Goal: Information Seeking & Learning: Find specific fact

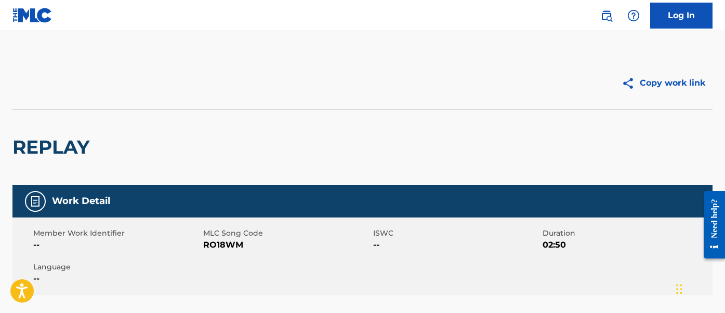
click at [209, 70] on div at bounding box center [187, 83] width 350 height 26
click at [42, 16] on img at bounding box center [32, 15] width 40 height 15
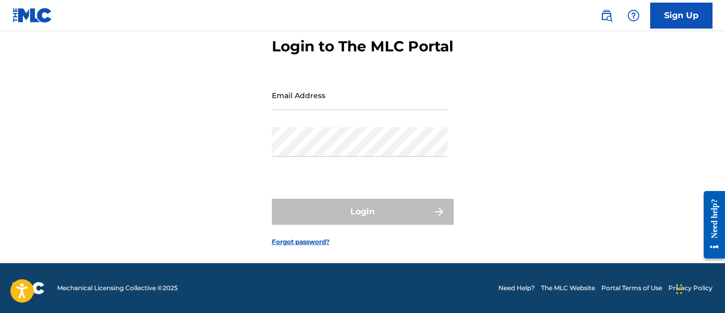
scroll to position [71, 0]
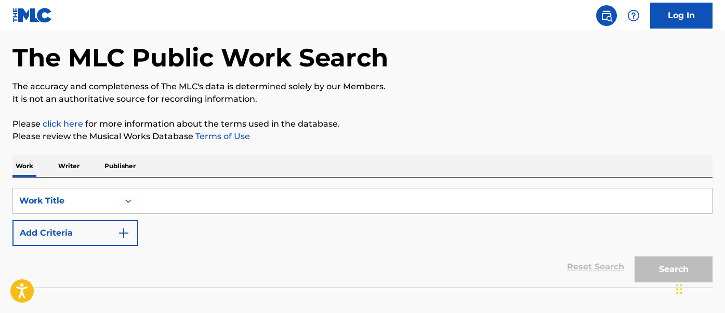
scroll to position [83, 0]
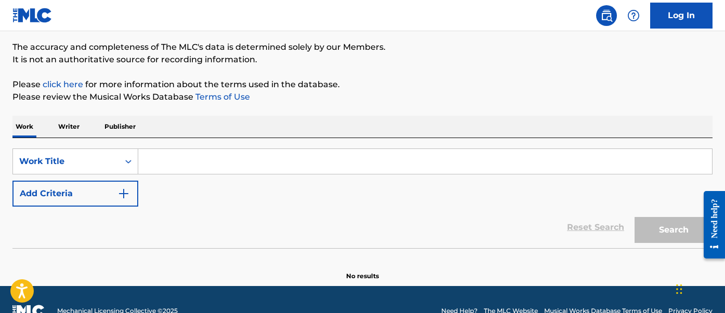
click at [172, 161] on input "Search Form" at bounding box center [424, 161] width 573 height 25
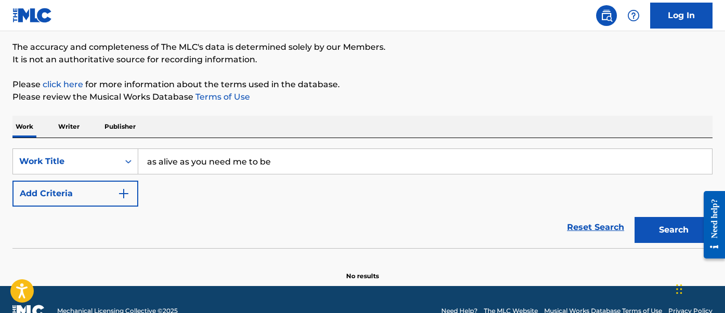
click at [634, 217] on button "Search" at bounding box center [673, 230] width 78 height 26
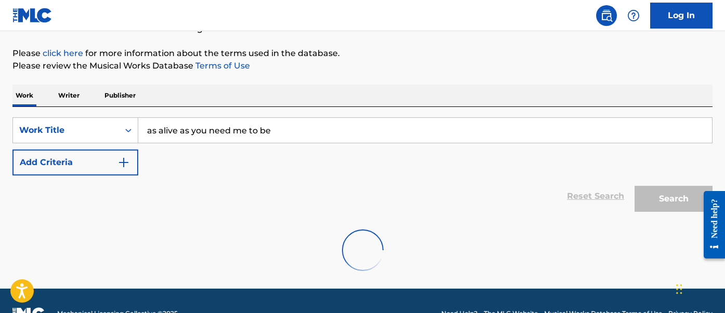
scroll to position [139, 0]
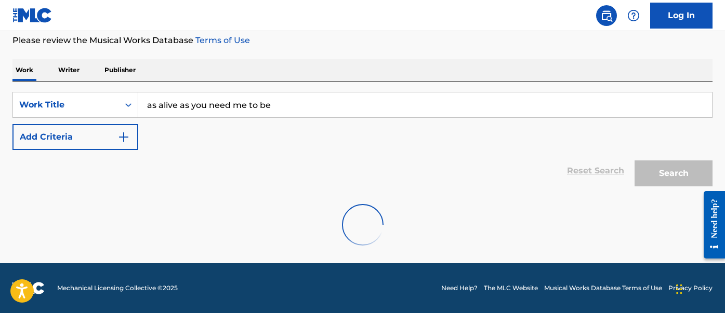
click at [259, 93] on input "as alive as you need me to be" at bounding box center [424, 104] width 573 height 25
click at [254, 99] on input "as alive as you need me to be" at bounding box center [424, 104] width 573 height 25
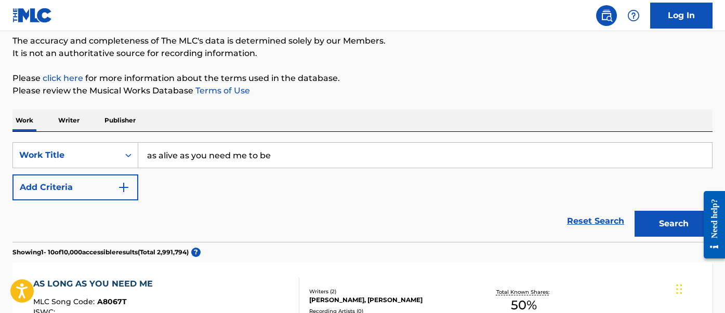
scroll to position [103, 0]
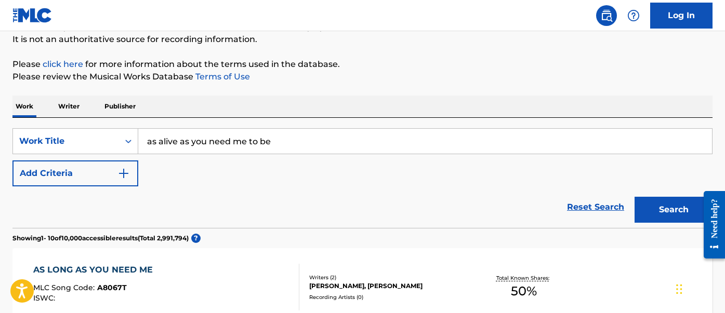
click at [74, 184] on button "Add Criteria" at bounding box center [75, 173] width 126 height 26
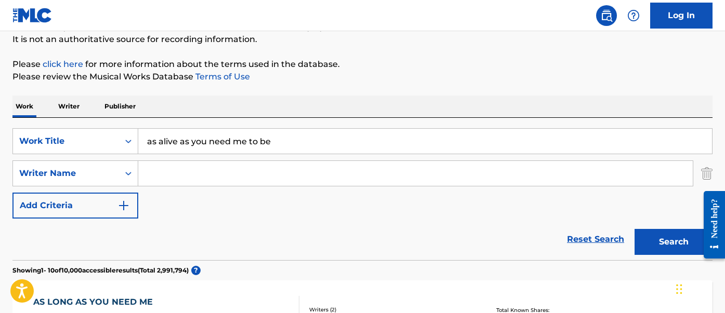
click at [173, 153] on input "as alive as you need me to be" at bounding box center [424, 141] width 573 height 25
paste input "ice ice baby"
type input "ice ice baby"
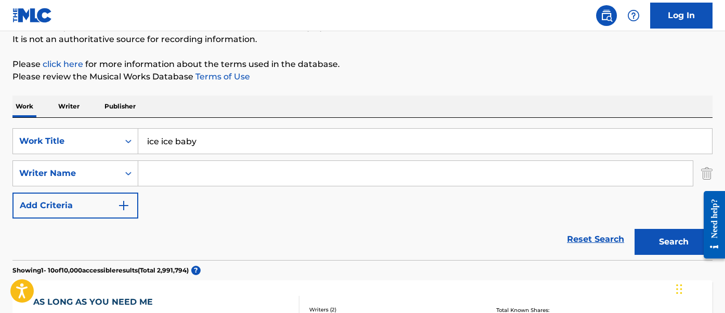
click at [192, 162] on input "Search Form" at bounding box center [415, 173] width 554 height 25
type input "winkle"
click at [634, 229] on button "Search" at bounding box center [673, 242] width 78 height 26
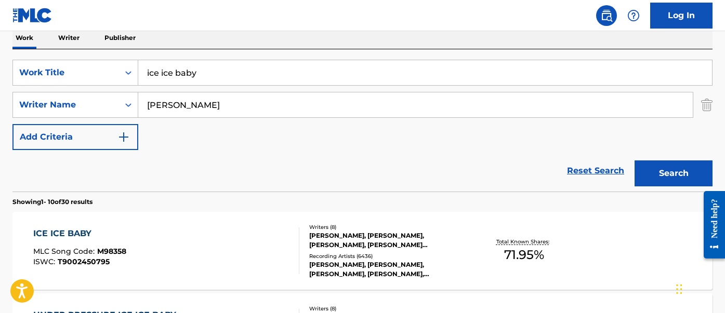
scroll to position [210, 0]
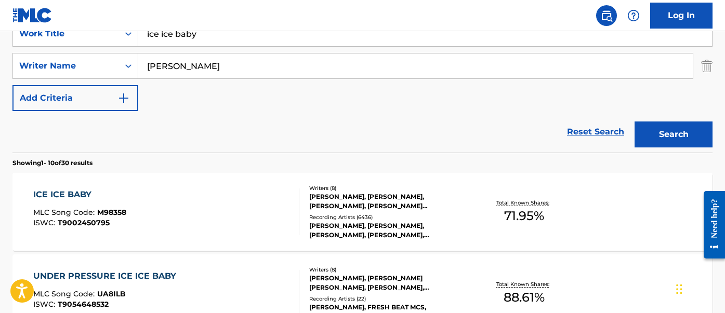
click at [172, 204] on div "ICE ICE BABY MLC Song Code : M98358 ISWC : T9002450795" at bounding box center [166, 212] width 266 height 47
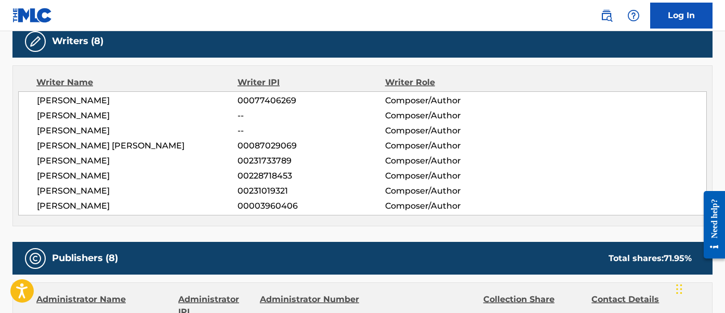
scroll to position [927, 0]
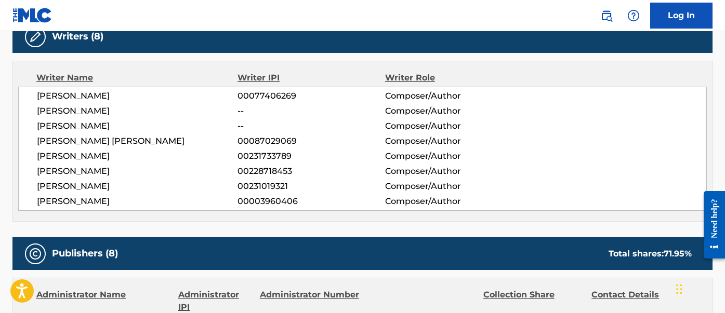
drag, startPoint x: 137, startPoint y: 135, endPoint x: 64, endPoint y: 135, distance: 73.2
click at [64, 165] on span "ROBERT VAN WINKLE" at bounding box center [137, 171] width 200 height 12
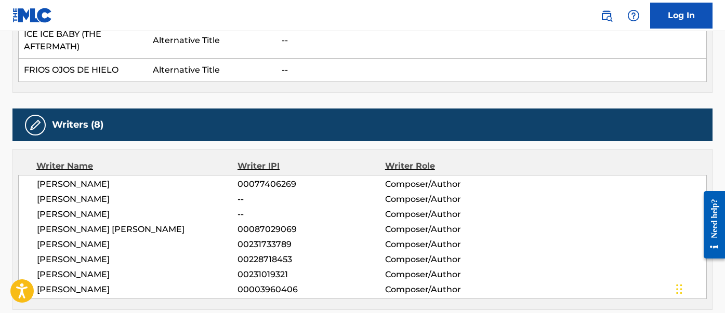
scroll to position [837, 0]
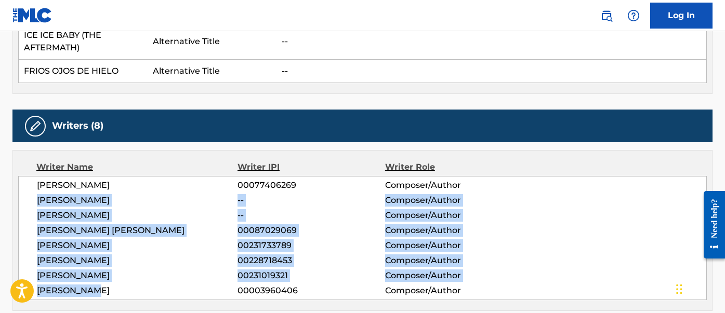
drag, startPoint x: 125, startPoint y: 260, endPoint x: 34, endPoint y: 167, distance: 129.3
click at [34, 176] on div "FREDDIE MERCURY 00077406269 Composer/Author BRIAN MAY -- Composer/Author ROGER …" at bounding box center [362, 238] width 688 height 124
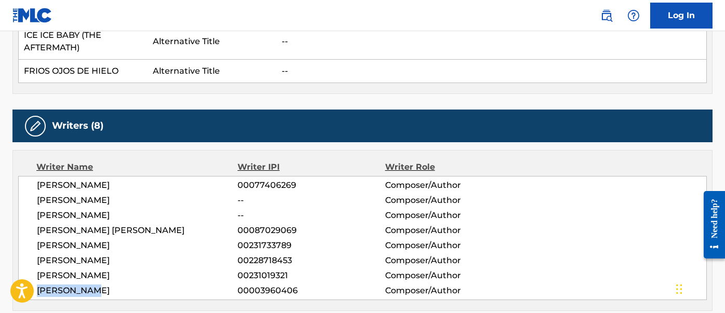
drag, startPoint x: 39, startPoint y: 253, endPoint x: 113, endPoint y: 254, distance: 73.2
click at [113, 285] on span "DAVID BOWIE" at bounding box center [137, 291] width 200 height 12
click at [112, 285] on span "DAVID BOWIE" at bounding box center [137, 291] width 200 height 12
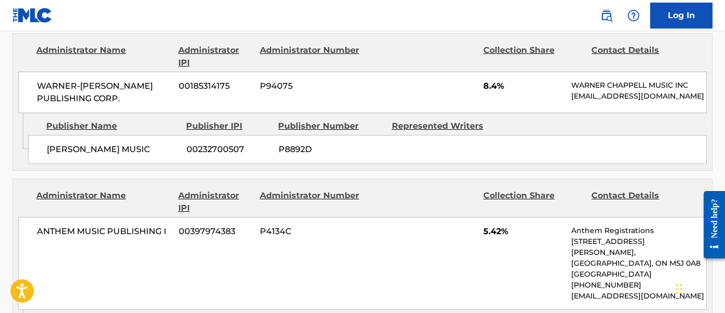
scroll to position [1177, 0]
